Goal: Task Accomplishment & Management: Use online tool/utility

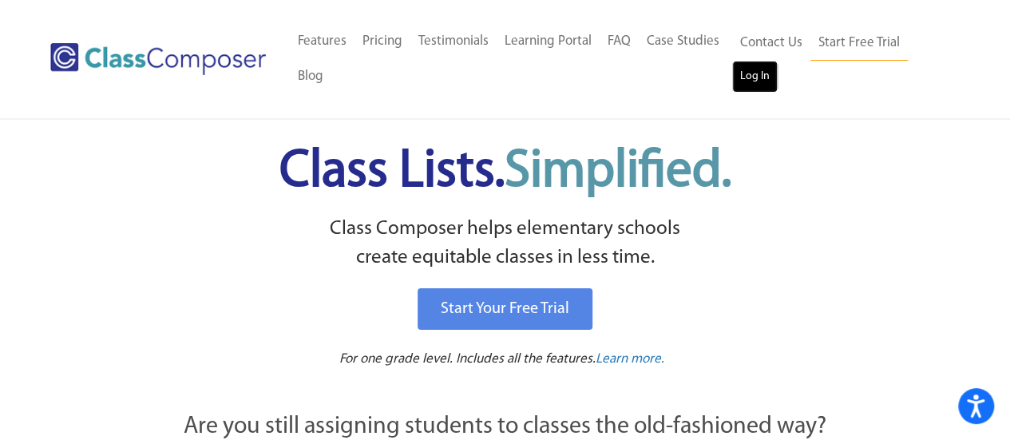
click at [761, 68] on link "Log In" at bounding box center [755, 77] width 46 height 32
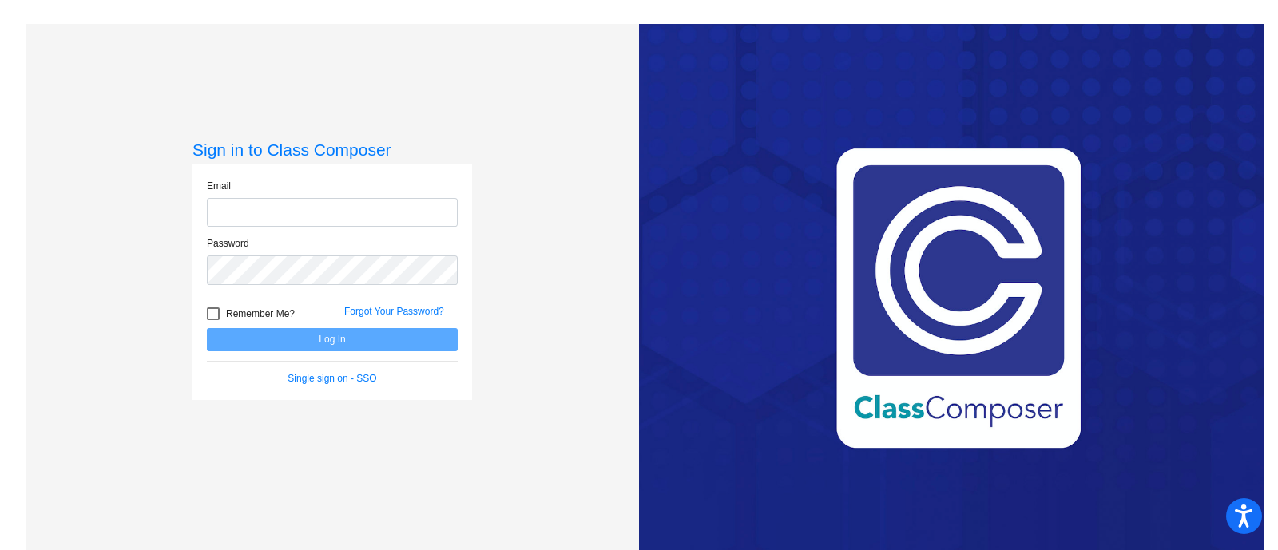
type input "[PERSON_NAME][EMAIL_ADDRESS][PERSON_NAME][DOMAIN_NAME]"
click at [342, 348] on button "Log In" at bounding box center [332, 339] width 251 height 23
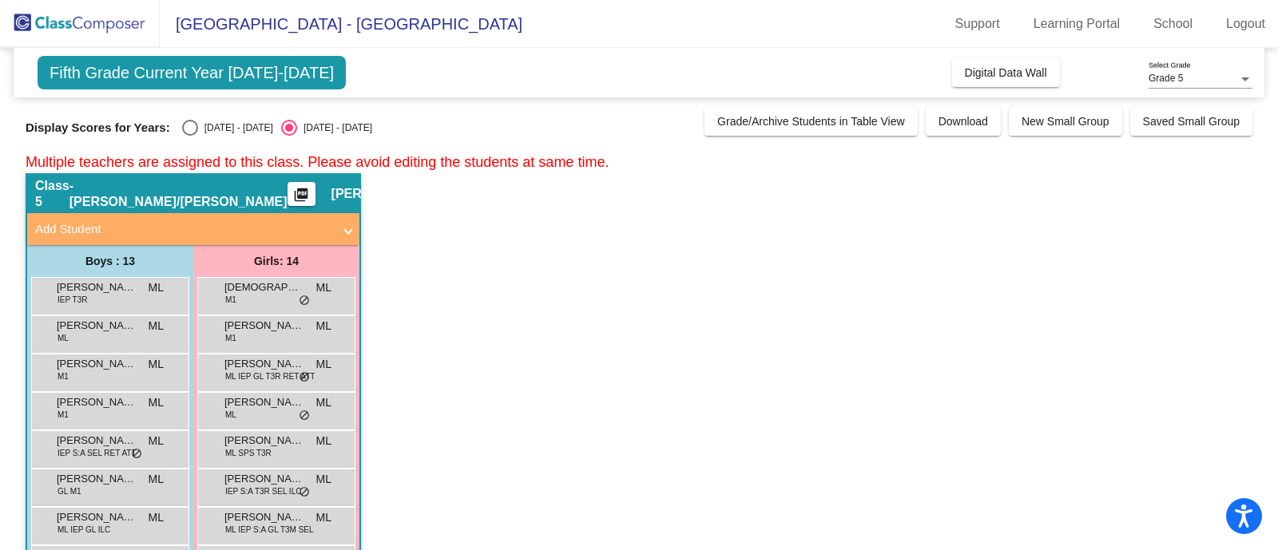
click at [1194, 73] on div "Grade 5" at bounding box center [1192, 78] width 89 height 11
click at [985, 227] on div at bounding box center [639, 275] width 1278 height 550
